Goal: Check status: Check status

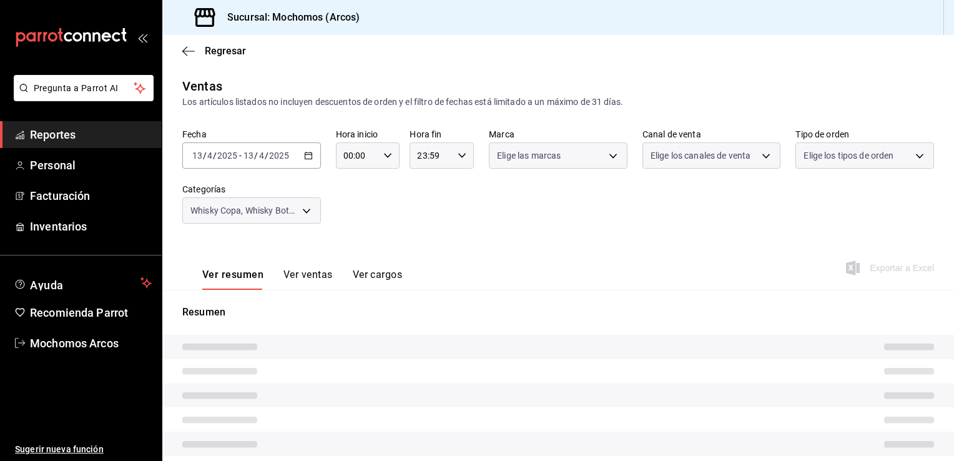
type input "78dcea9d-0226-4a72-8dbe-4ec0b47d6941,3e6ec714-4274-4da9-9c3c-efaa5a45eb4d,3615b…"
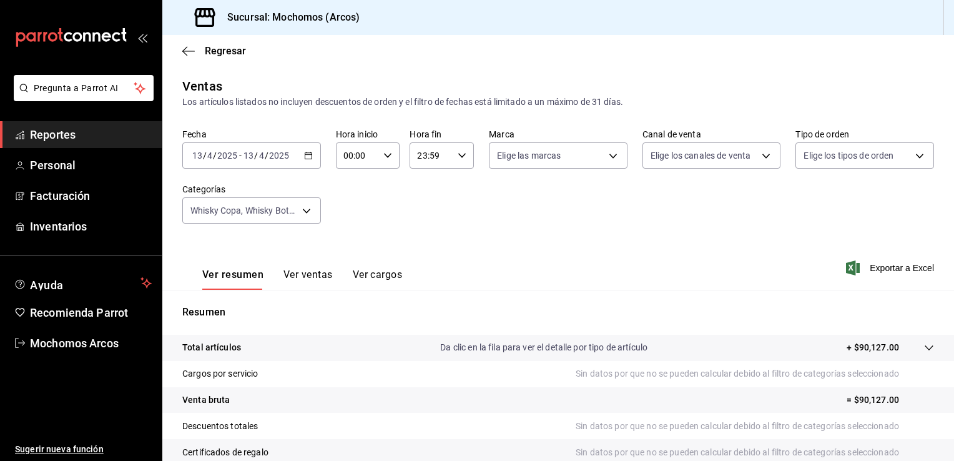
click at [510, 220] on div "Fecha [DATE] [DATE] - [DATE] [DATE] Hora inicio 00:00 Hora inicio Hora fin 23:5…" at bounding box center [557, 184] width 751 height 110
click at [467, 237] on div "Fecha [DATE] [DATE] - [DATE] [DATE] Hora inicio 00:00 Hora inicio Hora fin 23:5…" at bounding box center [557, 184] width 751 height 110
click at [306, 155] on icon "button" at bounding box center [308, 155] width 9 height 9
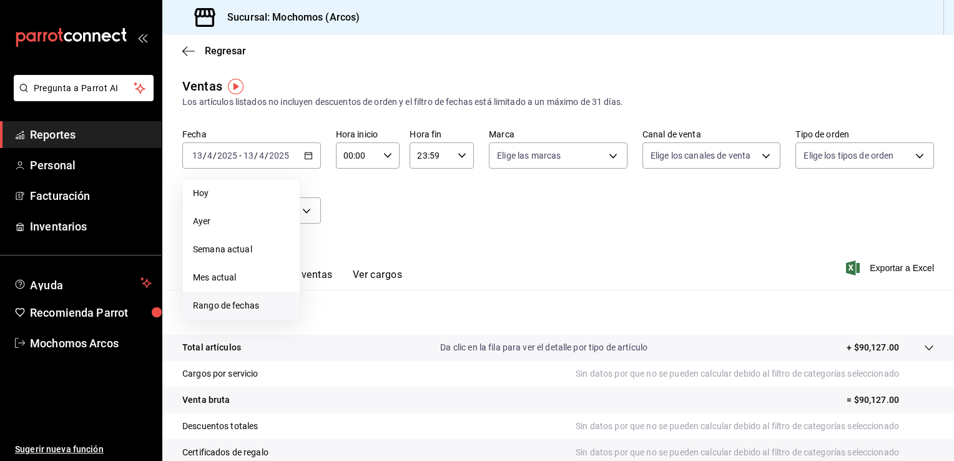
click at [210, 301] on span "Rango de fechas" at bounding box center [241, 305] width 97 height 13
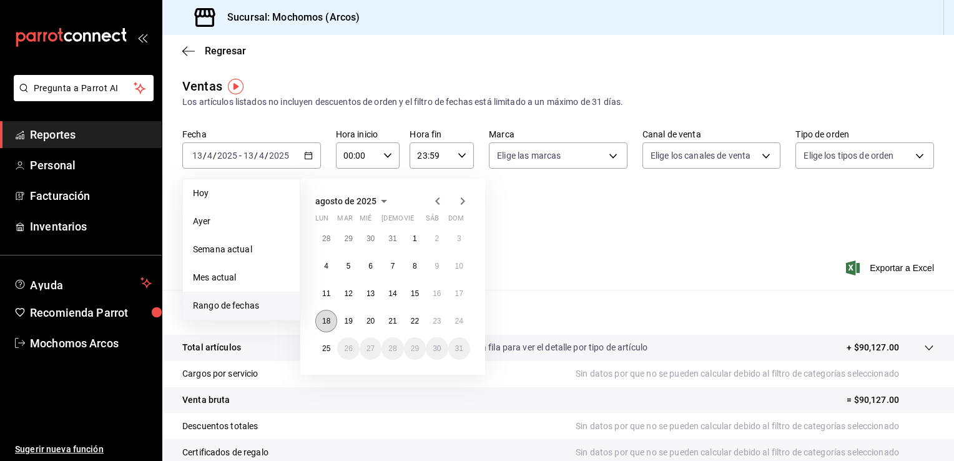
click at [327, 320] on abbr "18" at bounding box center [326, 320] width 8 height 9
click at [458, 320] on abbr "24" at bounding box center [459, 320] width 8 height 9
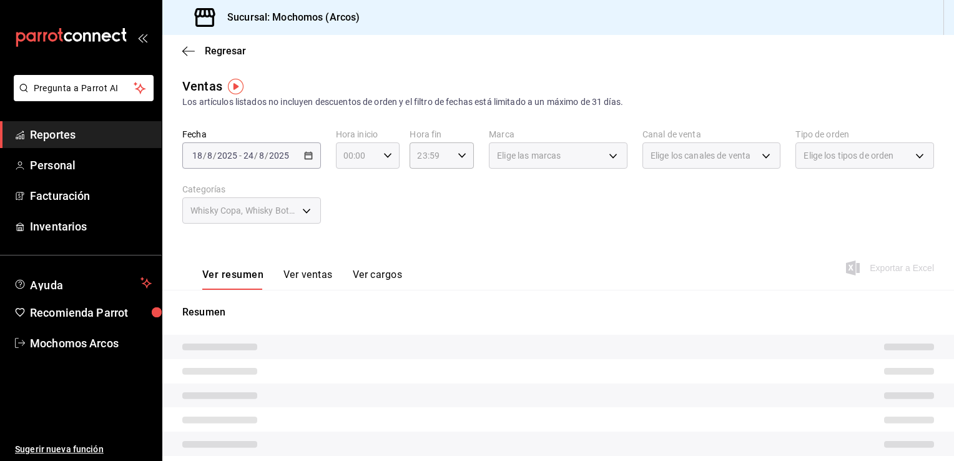
click at [384, 154] on icon "button" at bounding box center [387, 155] width 9 height 9
click at [350, 221] on span "05" at bounding box center [350, 220] width 12 height 10
type input "05:00"
click at [565, 226] on div at bounding box center [477, 230] width 954 height 461
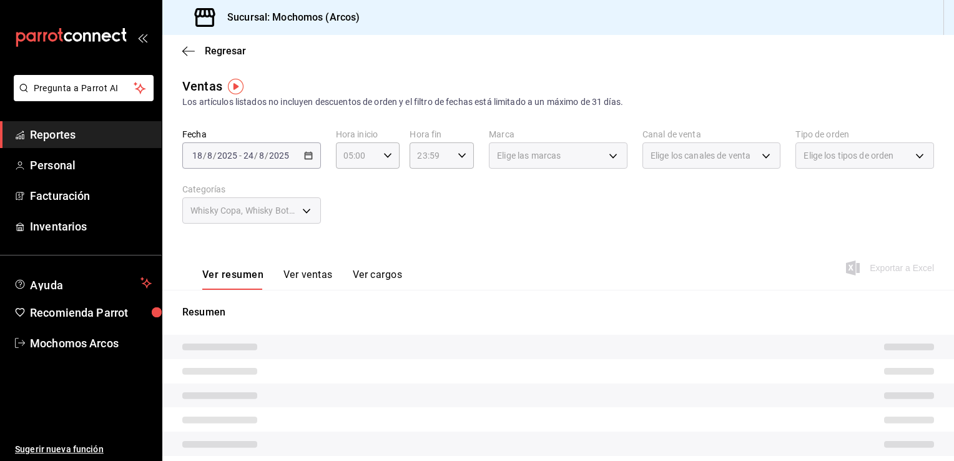
click at [486, 219] on div "Fecha [DATE] [DATE] - [DATE] [DATE] Hora inicio 05:00 Hora inicio Hora fin 23:5…" at bounding box center [557, 184] width 751 height 110
click at [186, 50] on icon "button" at bounding box center [188, 51] width 12 height 11
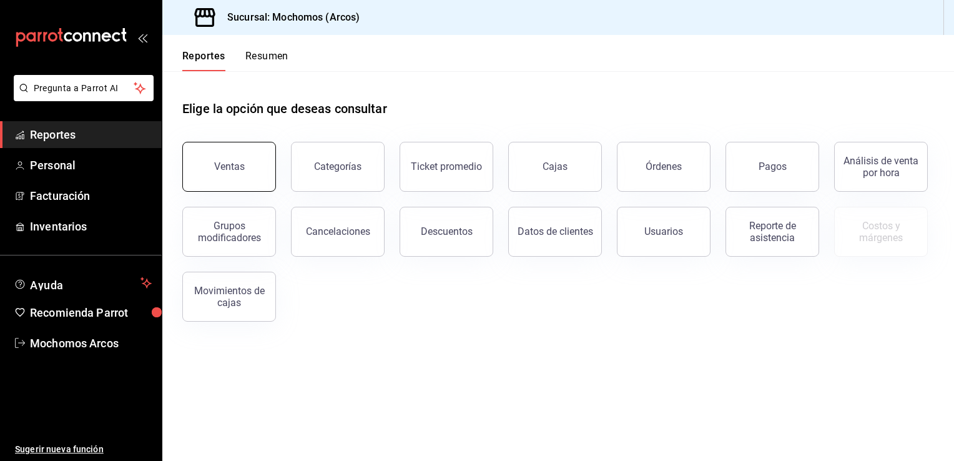
click at [233, 169] on div "Ventas" at bounding box center [229, 166] width 31 height 12
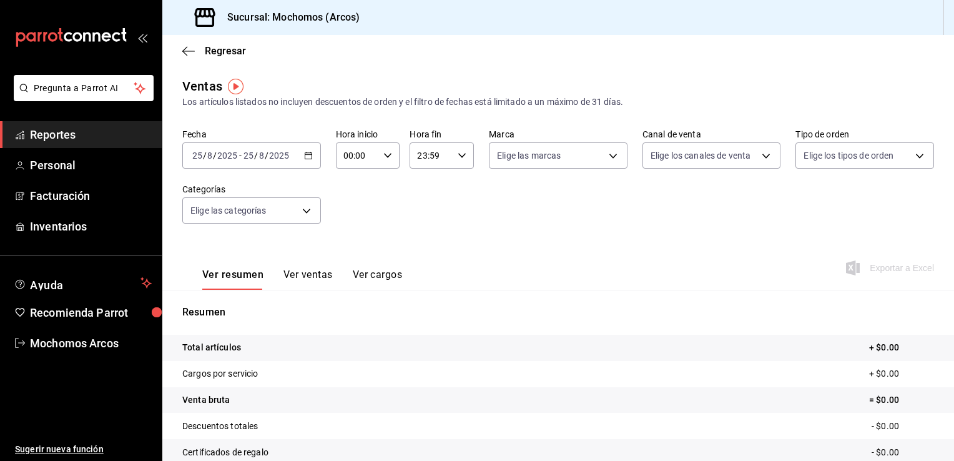
click at [304, 157] on icon "button" at bounding box center [308, 155] width 9 height 9
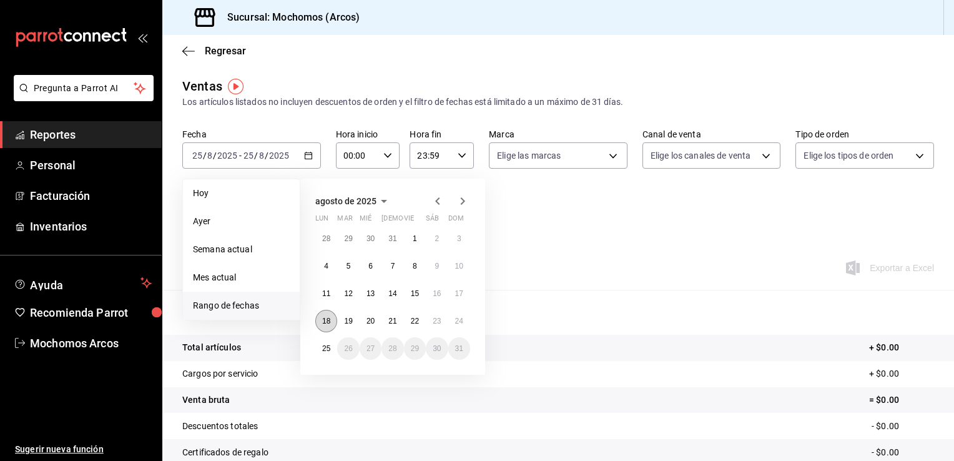
click at [329, 320] on abbr "18" at bounding box center [326, 320] width 8 height 9
click at [418, 321] on abbr "22" at bounding box center [415, 320] width 8 height 9
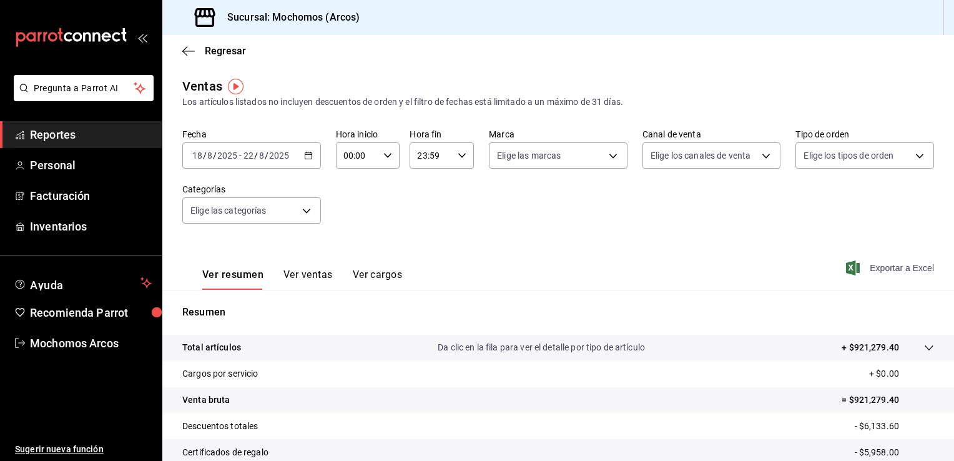
click at [846, 266] on icon "button" at bounding box center [853, 267] width 14 height 15
click at [846, 269] on icon "button" at bounding box center [853, 267] width 14 height 15
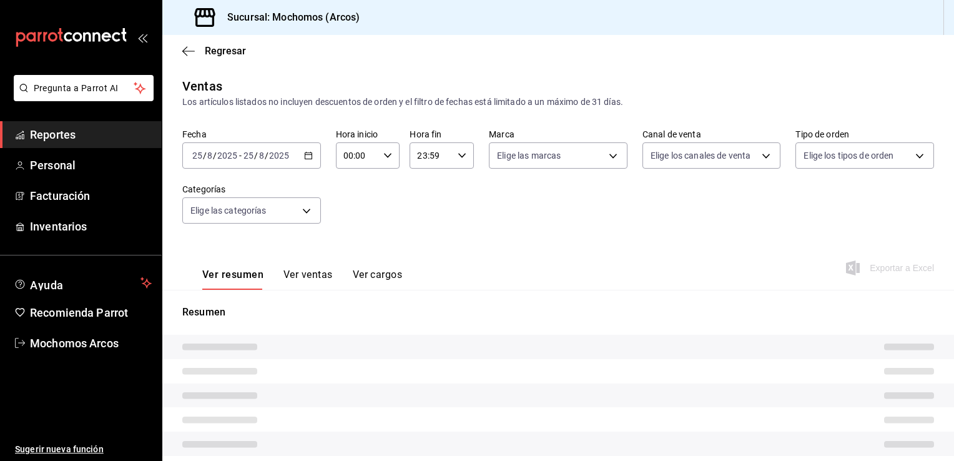
type input "78dcea9d-0226-4a72-8dbe-4ec0b47d6941,3e6ec714-4274-4da9-9c3c-efaa5a45eb4d,3615b…"
